Goal: Navigation & Orientation: Go to known website

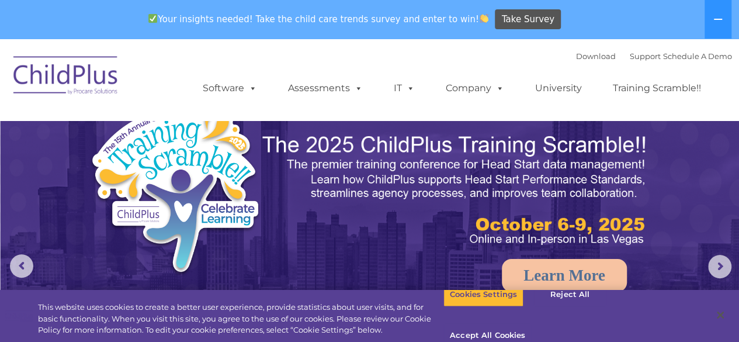
select select "MEDIUM"
click at [532, 324] on button "Accept All Cookies" at bounding box center [487, 336] width 88 height 25
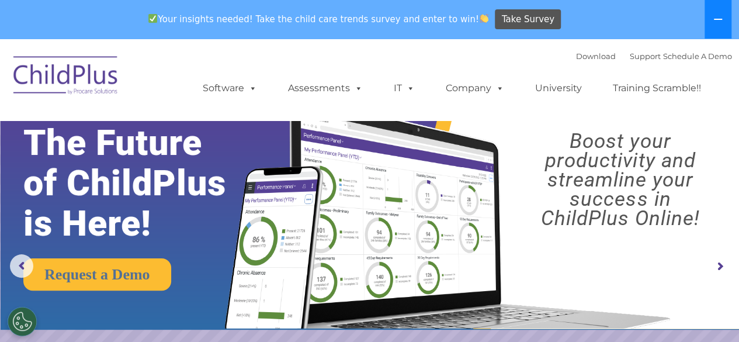
click at [723, 20] on button at bounding box center [718, 19] width 27 height 39
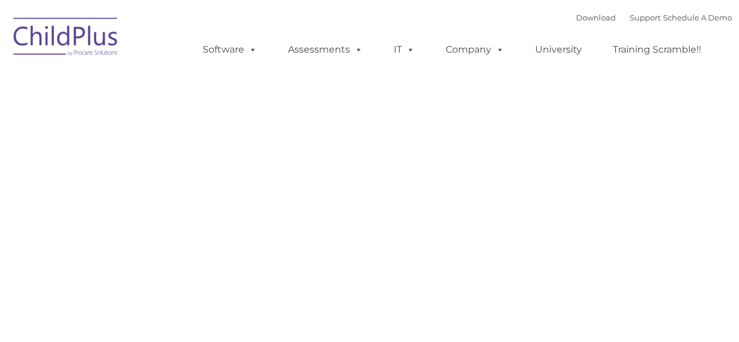
type input ""
